Goal: Task Accomplishment & Management: Manage account settings

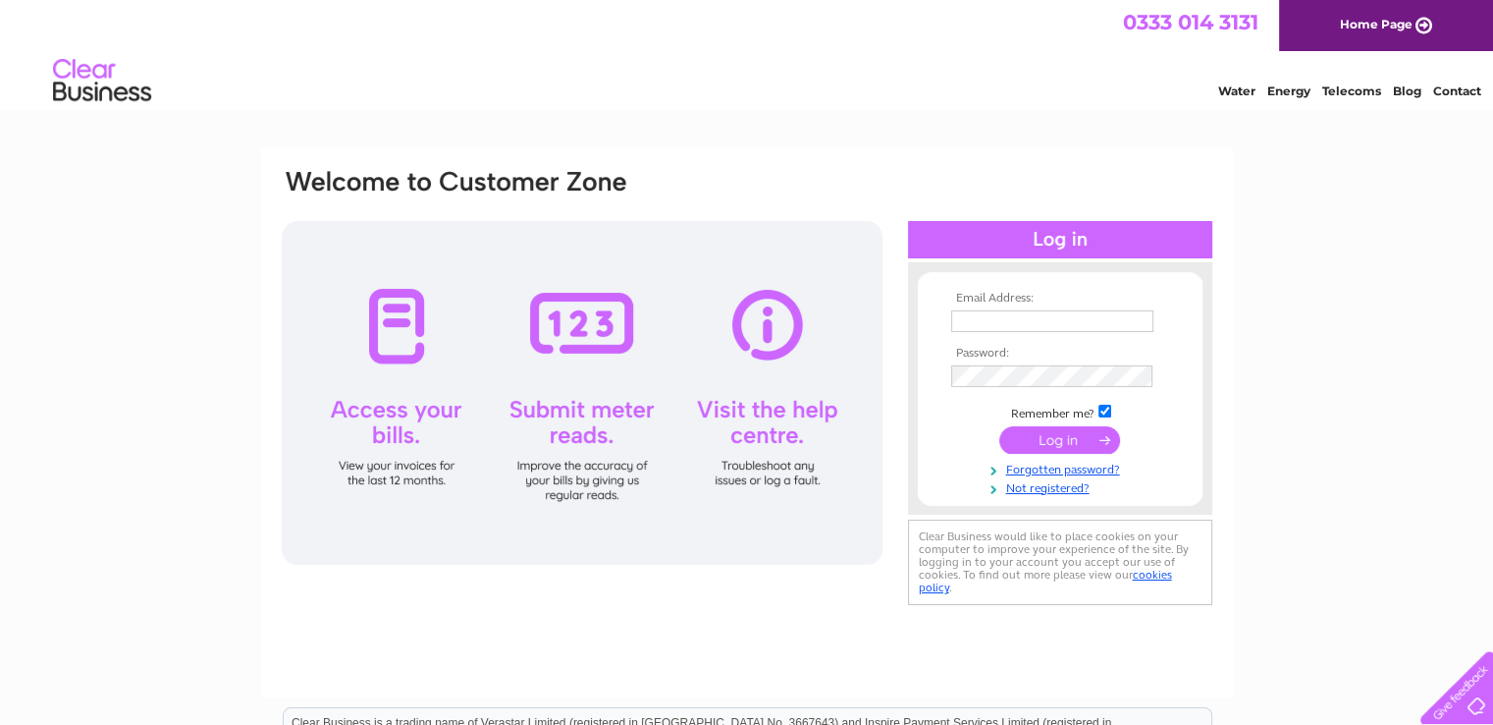
type input "stay@auchinellanestate.com"
click at [1055, 437] on input "submit" at bounding box center [1060, 439] width 121 height 27
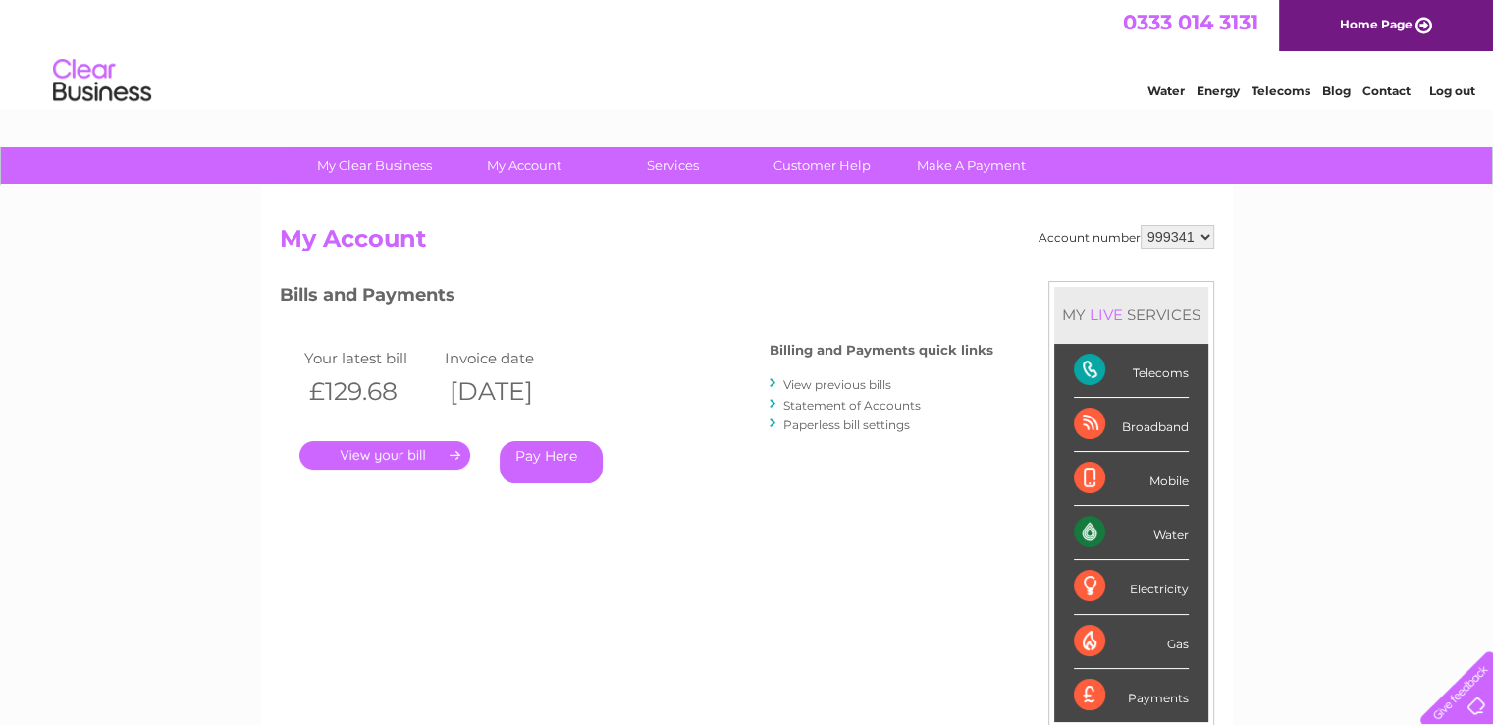
click at [373, 445] on link "." at bounding box center [384, 455] width 171 height 28
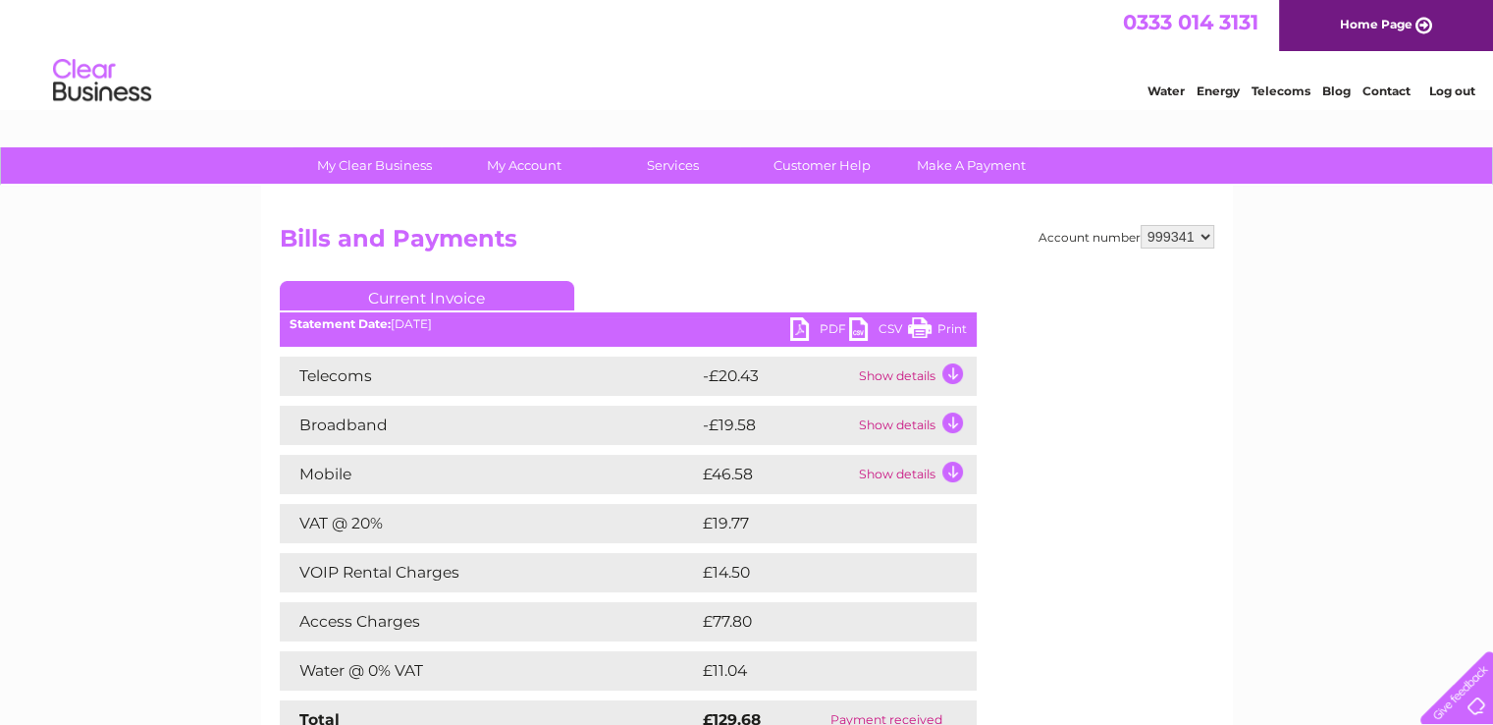
click at [829, 325] on link "PDF" at bounding box center [819, 331] width 59 height 28
